Goal: Task Accomplishment & Management: Manage account settings

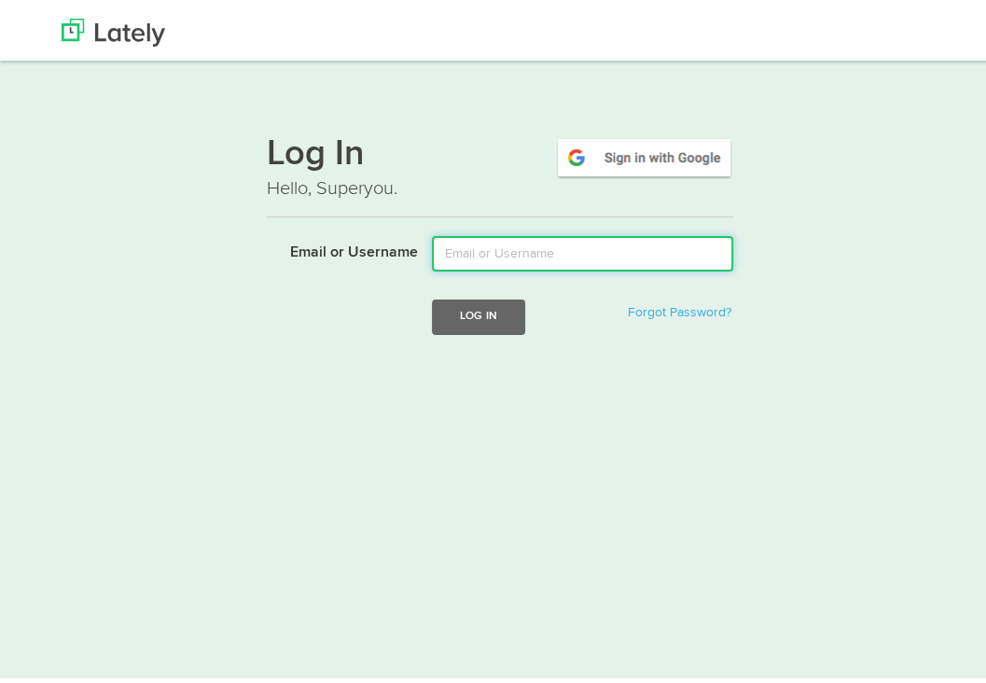
drag, startPoint x: 0, startPoint y: 0, endPoint x: 455, endPoint y: 256, distance: 522.1
click at [455, 256] on input "Email or Username" at bounding box center [582, 248] width 301 height 35
click at [463, 249] on input "[PERSON_NAME].[PERSON_NAME]" at bounding box center [582, 248] width 301 height 35
click at [465, 247] on input "[PERSON_NAME].[PERSON_NAME]" at bounding box center [582, 248] width 301 height 35
click at [616, 258] on input "[PERSON_NAME].[PERSON_NAME].[PERSON_NAME]" at bounding box center [582, 248] width 301 height 35
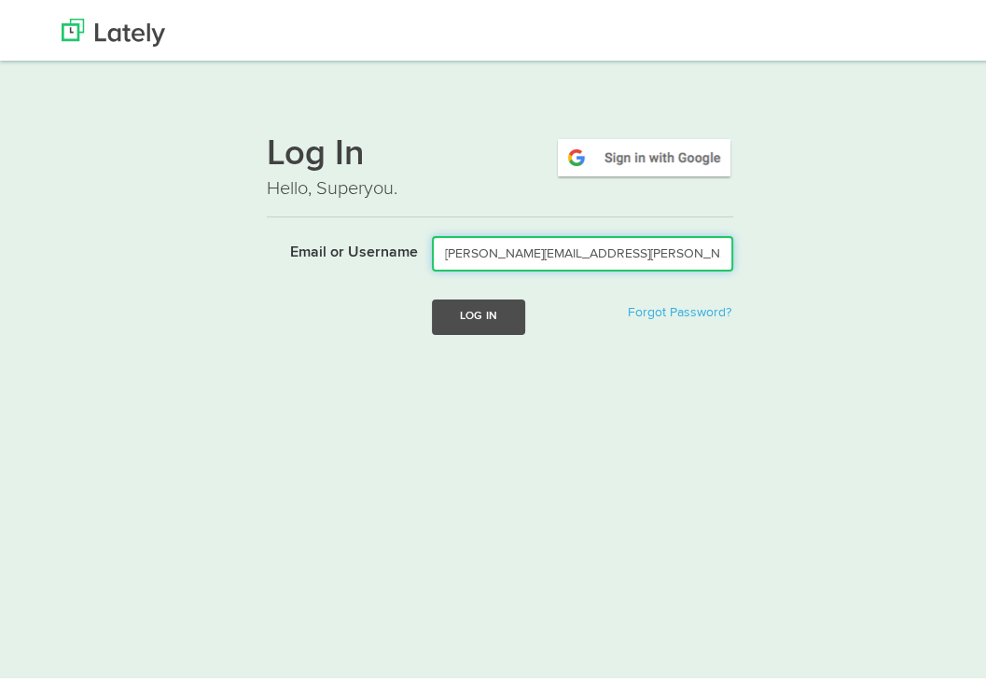
type input "[PERSON_NAME][EMAIL_ADDRESS][PERSON_NAME][PERSON_NAME][DOMAIN_NAME]"
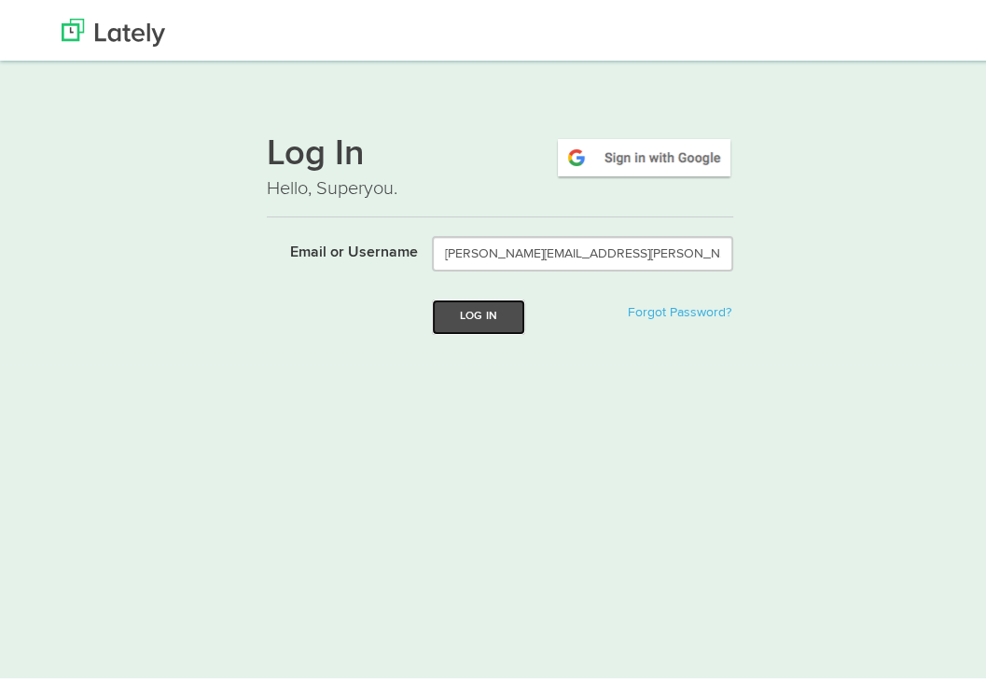
click at [493, 308] on button "Log In" at bounding box center [478, 312] width 93 height 35
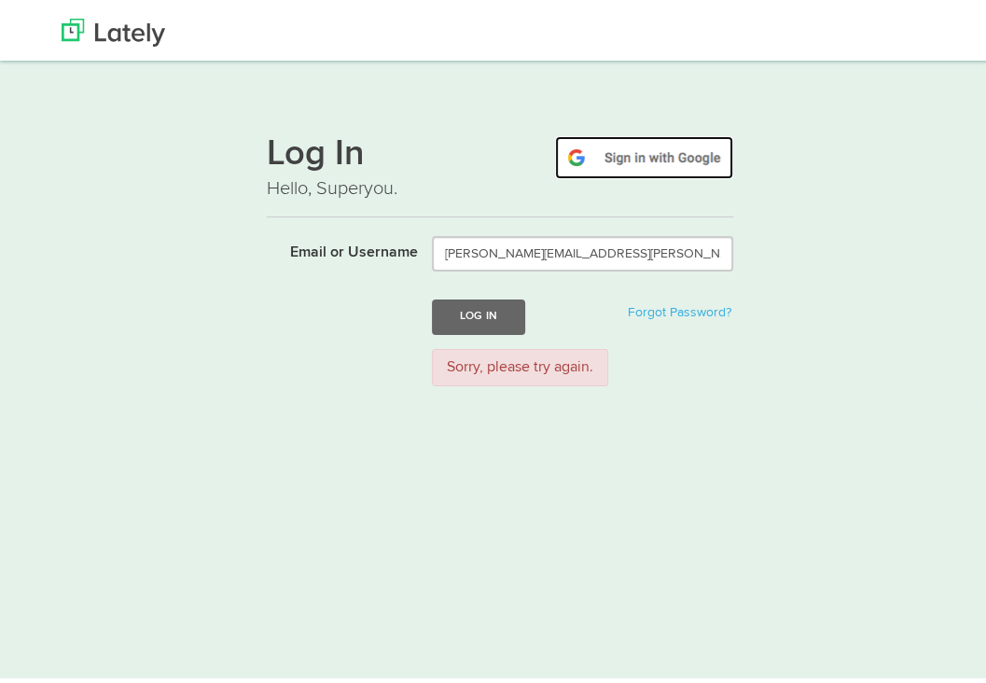
click at [634, 160] on img at bounding box center [644, 153] width 178 height 43
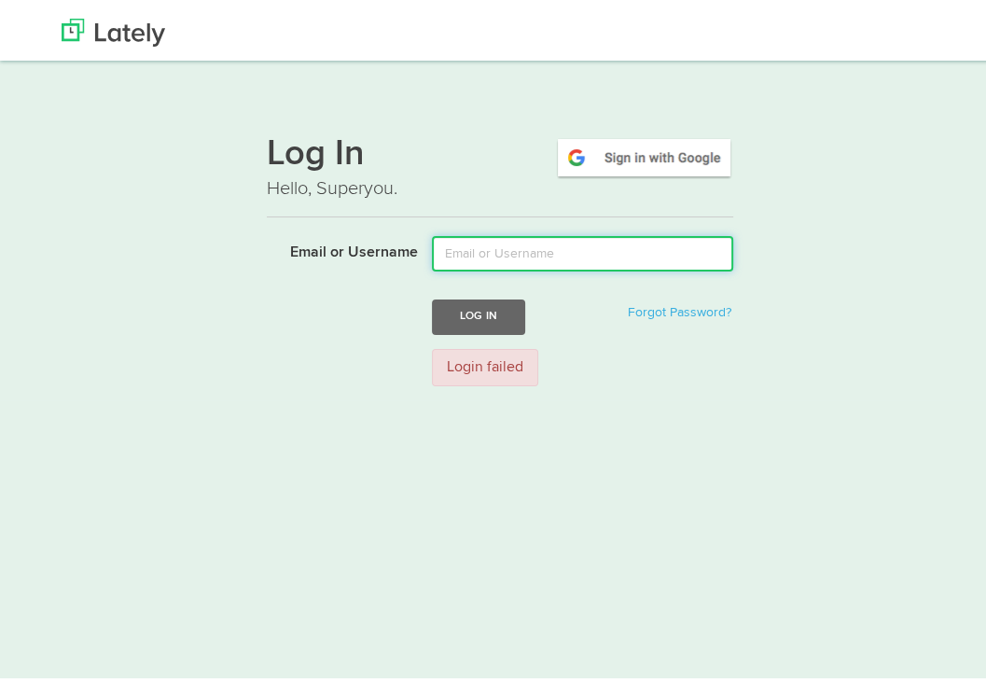
click at [476, 243] on input "Email or Username" at bounding box center [582, 248] width 301 height 35
type input "[PERSON_NAME][EMAIL_ADDRESS][PERSON_NAME][PERSON_NAME][DOMAIN_NAME]"
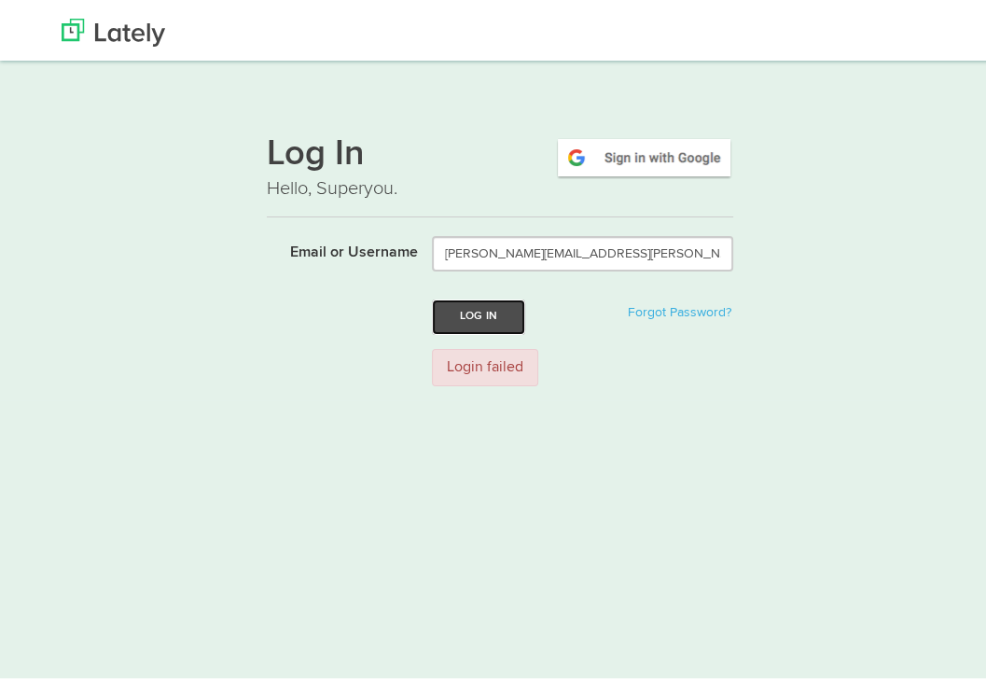
click at [466, 295] on button "Log In" at bounding box center [478, 312] width 93 height 35
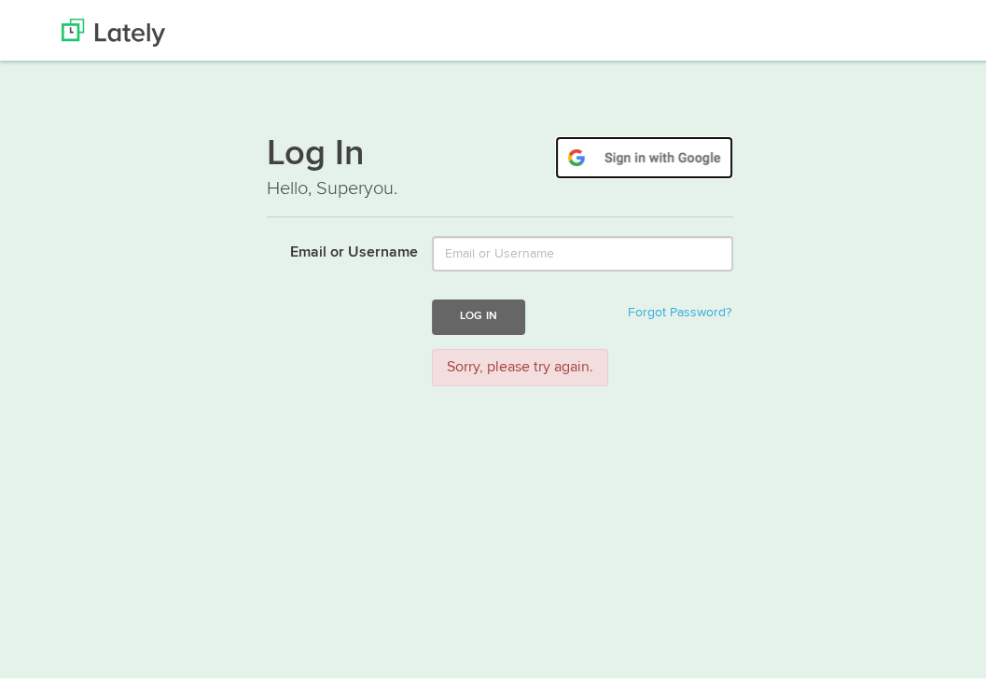
click at [615, 167] on img at bounding box center [644, 153] width 178 height 43
